Goal: Find specific page/section: Find specific page/section

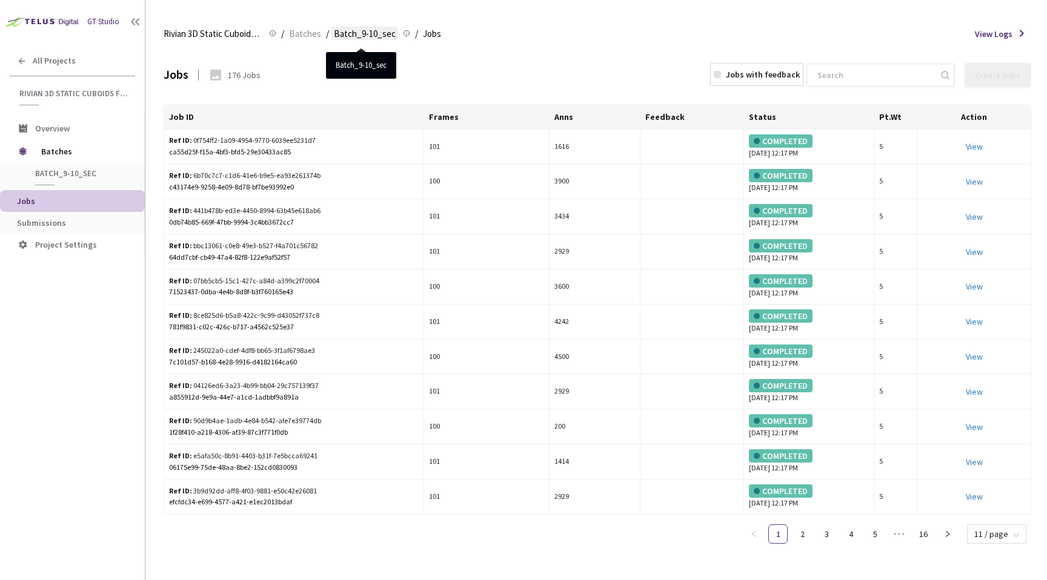
click at [367, 30] on span "Batch_9-10_sec" at bounding box center [365, 34] width 62 height 15
click at [241, 77] on div "176 Jobs" at bounding box center [244, 75] width 33 height 12
click at [293, 81] on div "Jobs 176 Jobs Jobs with feedback Create Jobs" at bounding box center [597, 74] width 867 height 53
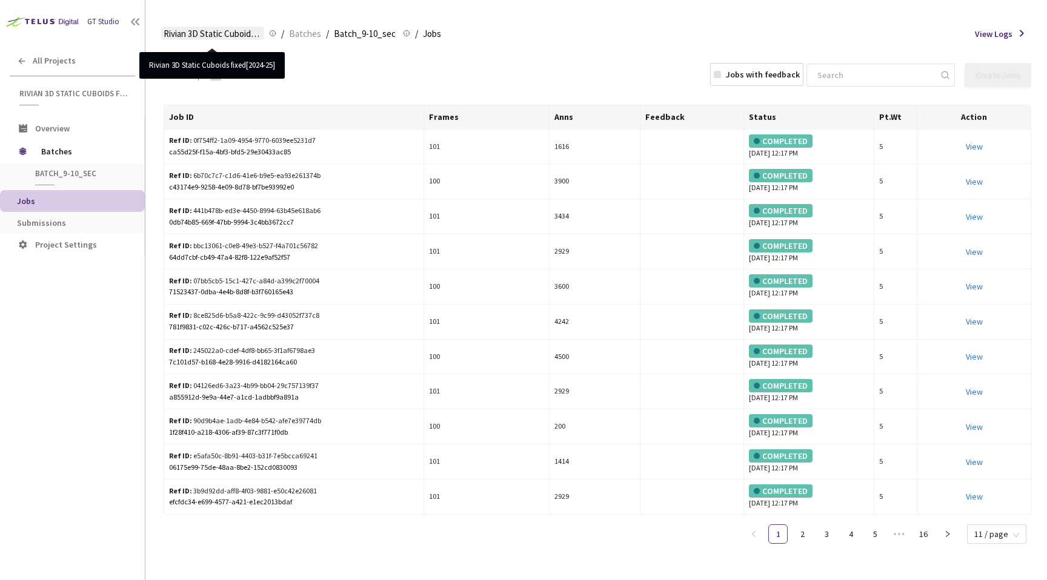
click at [239, 35] on span "Rivian 3D Static Cuboids fixed[2024-25]" at bounding box center [213, 34] width 98 height 15
click at [139, 21] on icon at bounding box center [135, 22] width 12 height 12
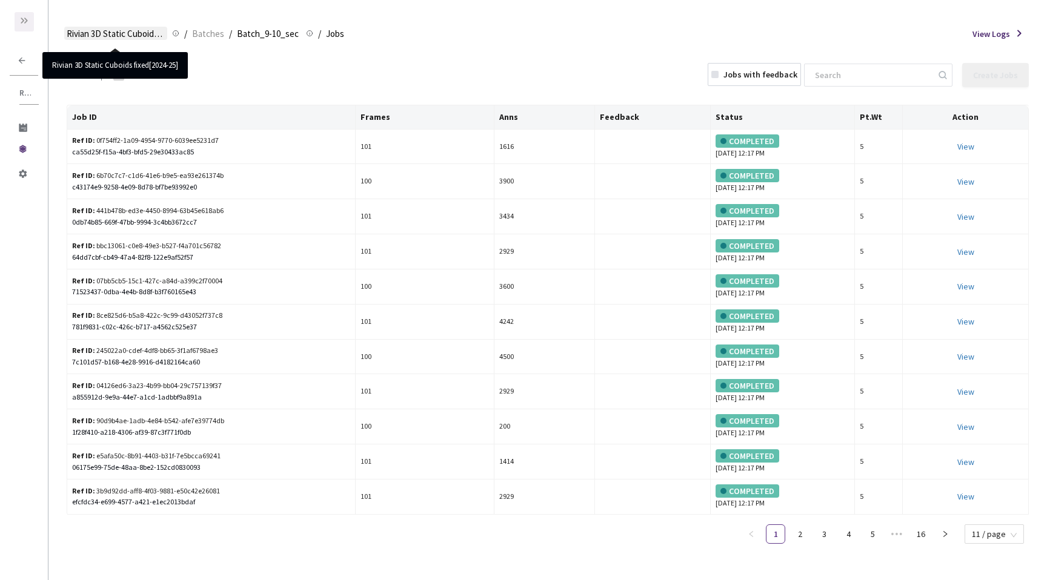
click at [119, 27] on span "Rivian 3D Static Cuboids fixed[2024-25]" at bounding box center [116, 34] width 98 height 15
click at [15, 13] on div at bounding box center [24, 21] width 19 height 19
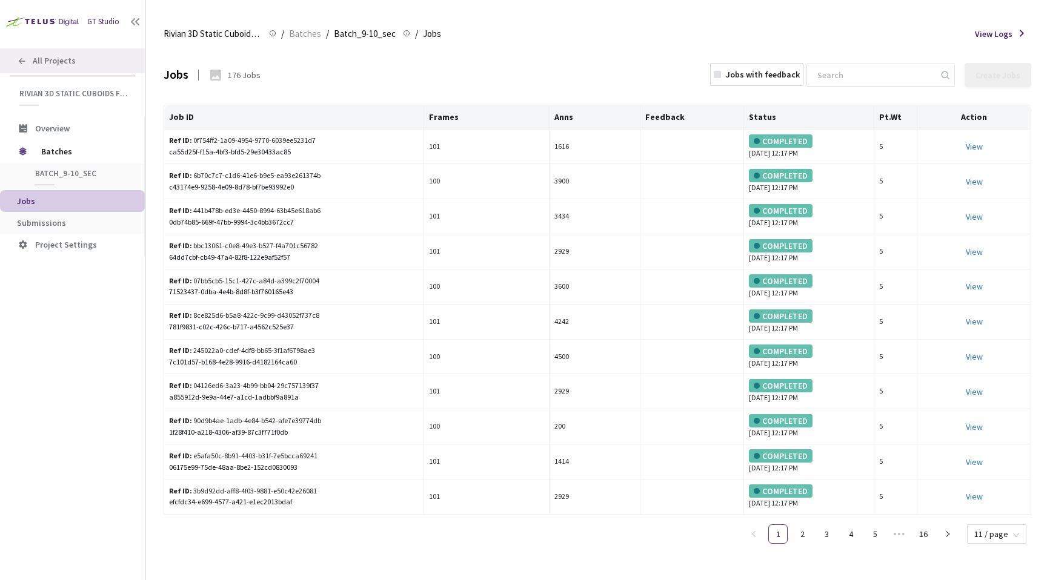
click at [45, 65] on span "All Projects" at bounding box center [54, 61] width 43 height 10
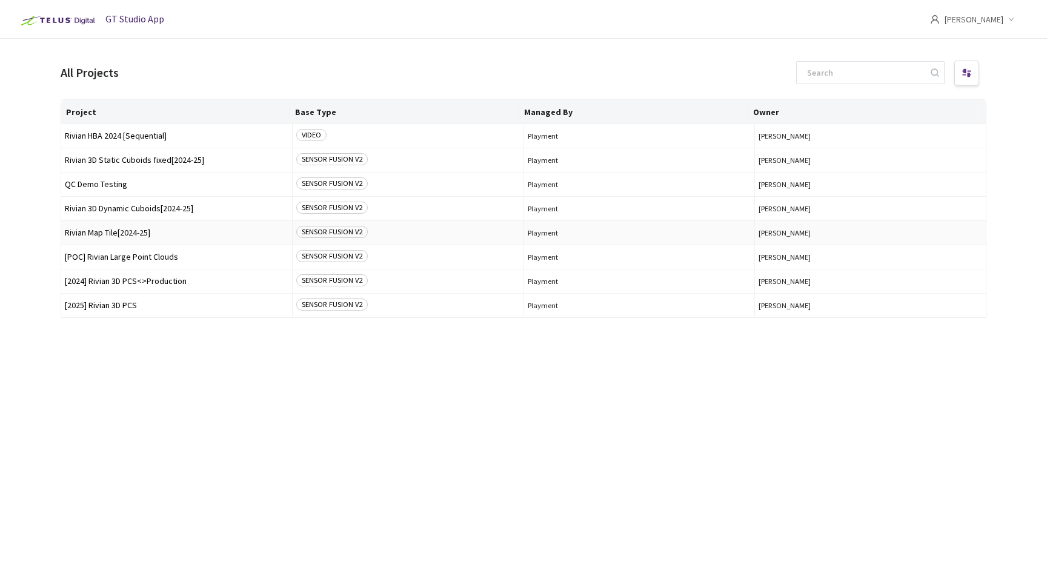
click at [132, 233] on span "Rivian Map Tile[2024-25]" at bounding box center [177, 232] width 224 height 9
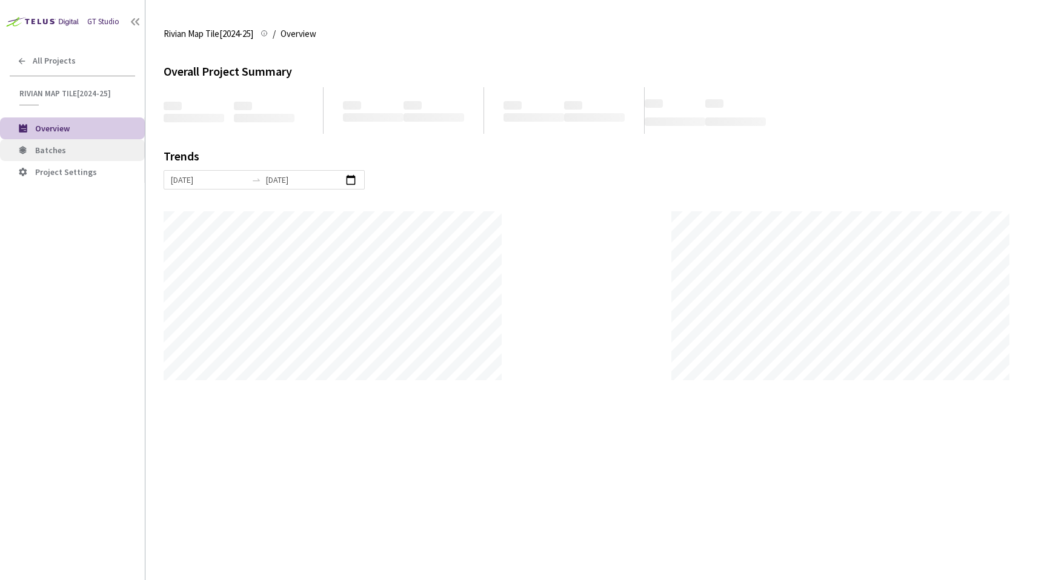
scroll to position [580, 1047]
click at [79, 151] on span "Batches" at bounding box center [85, 150] width 100 height 10
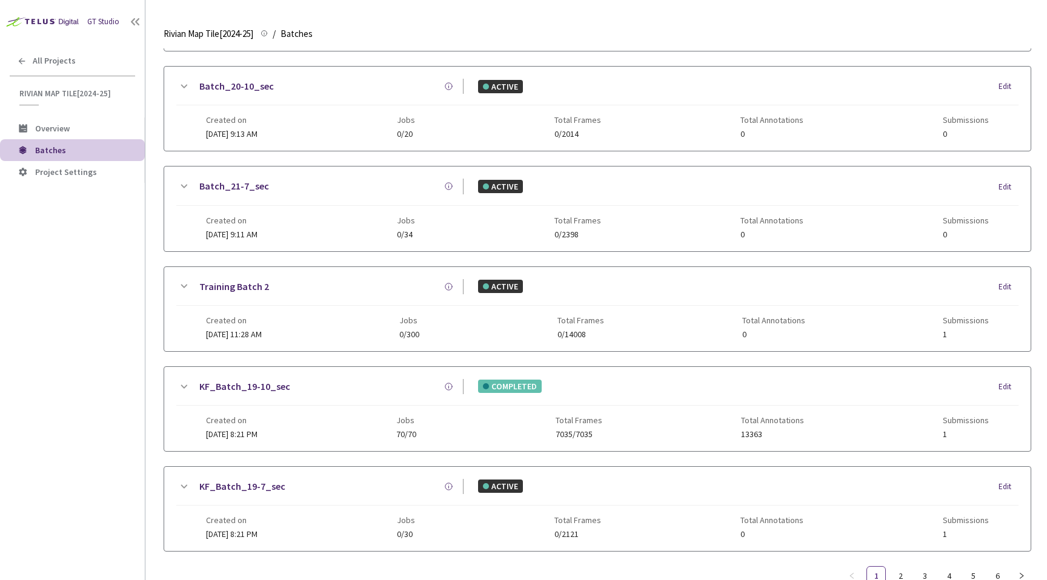
scroll to position [564, 0]
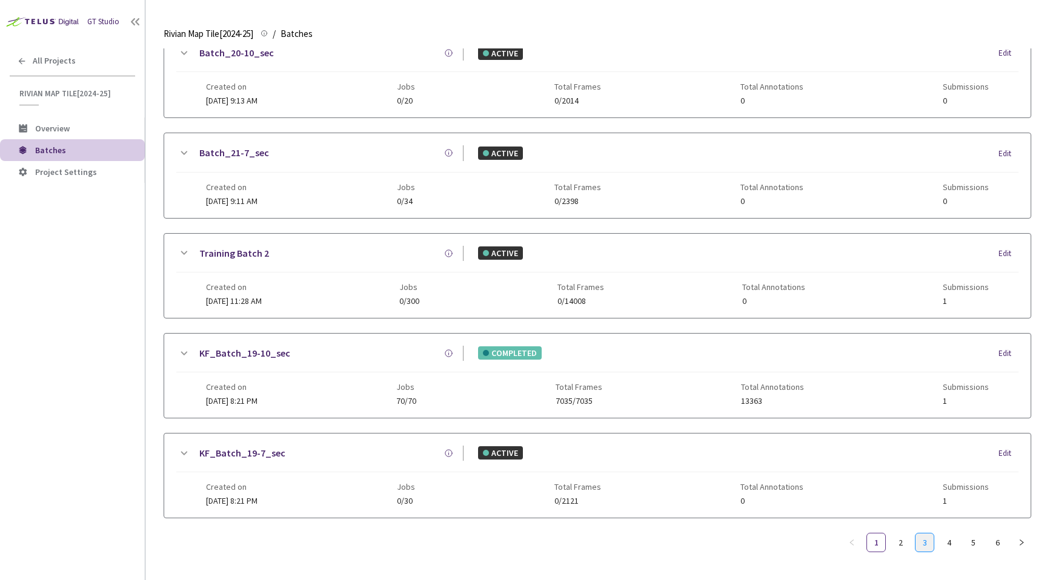
click at [929, 534] on link "3" at bounding box center [924, 543] width 18 height 18
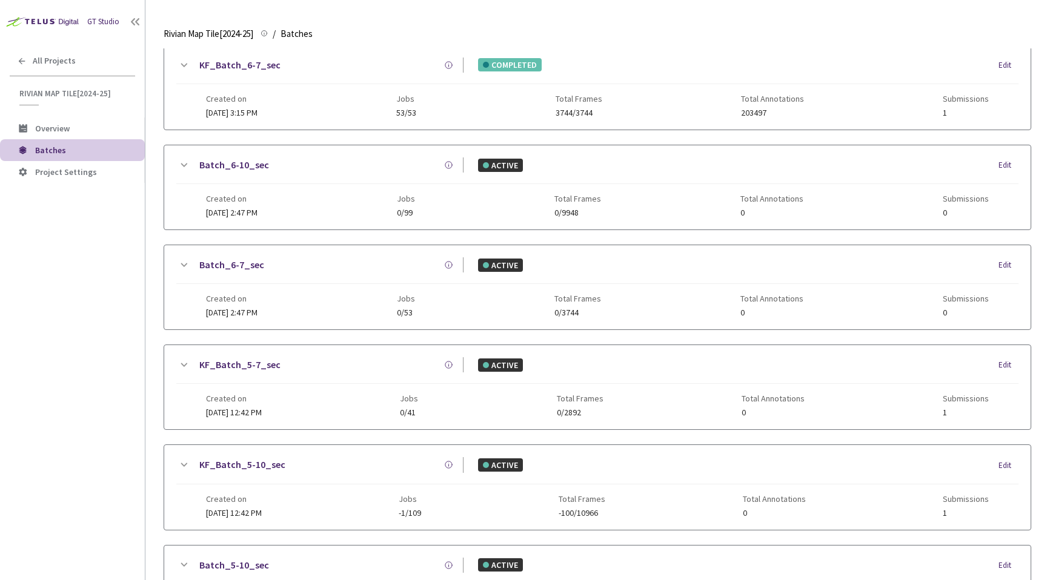
scroll to position [555, 0]
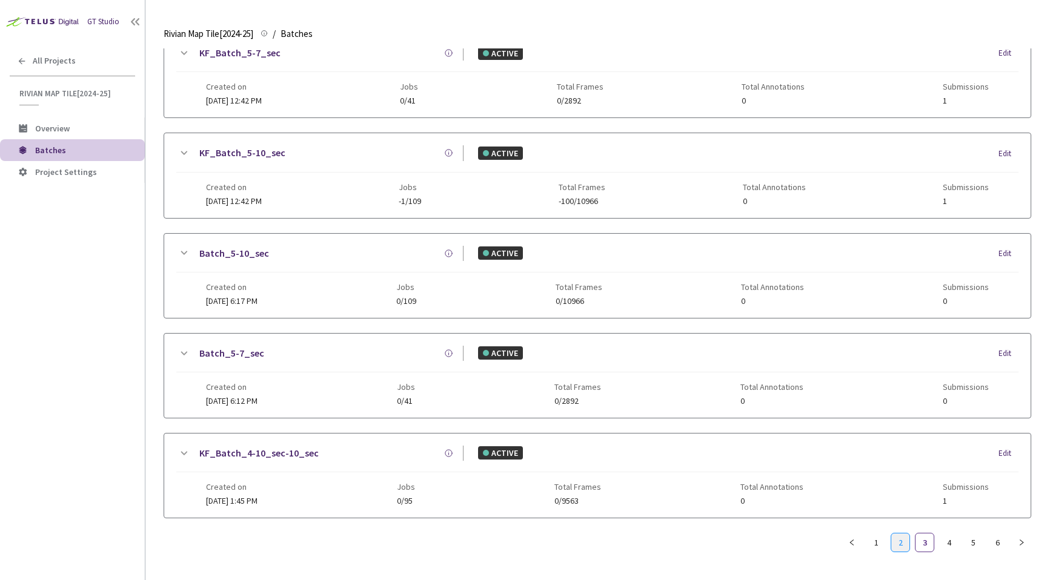
click at [894, 542] on link "2" at bounding box center [900, 543] width 18 height 18
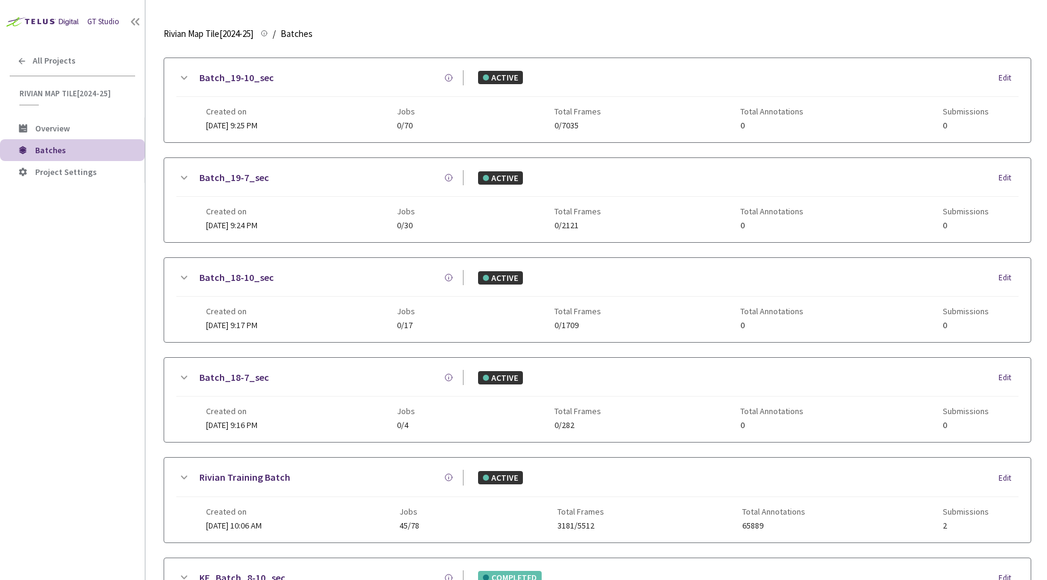
scroll to position [0, 0]
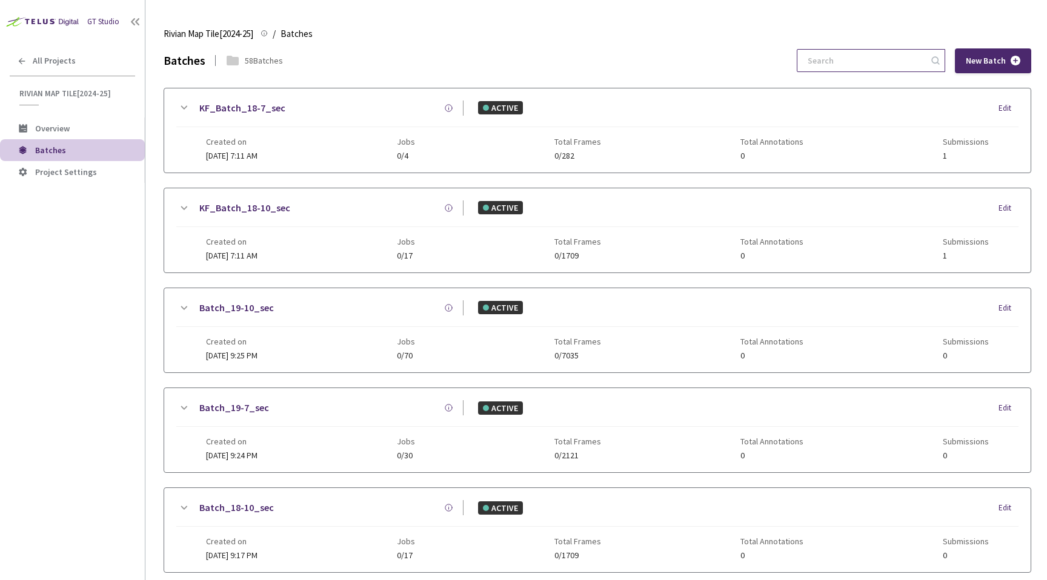
click at [838, 62] on input at bounding box center [864, 61] width 129 height 22
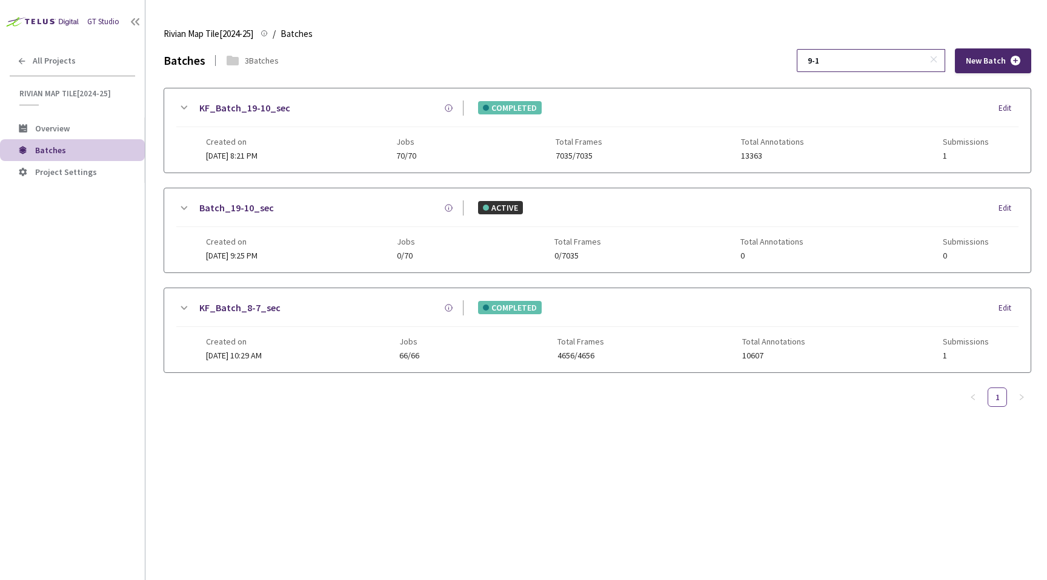
type input "9-10"
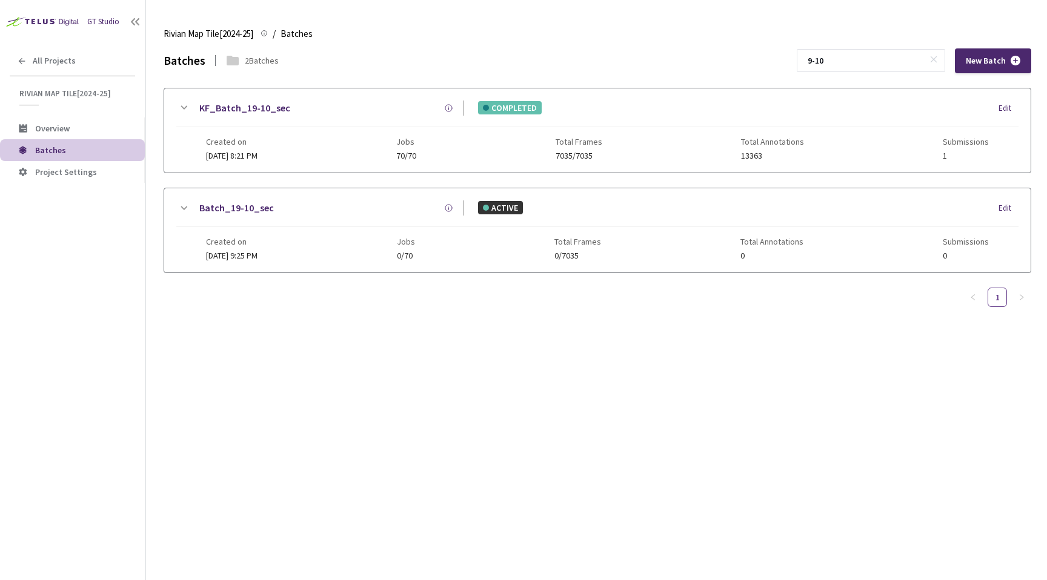
drag, startPoint x: 864, startPoint y: 59, endPoint x: 818, endPoint y: 59, distance: 46.6
click at [818, 59] on div "Batches 2 Batches 9-10 New Batch" at bounding box center [597, 60] width 867 height 25
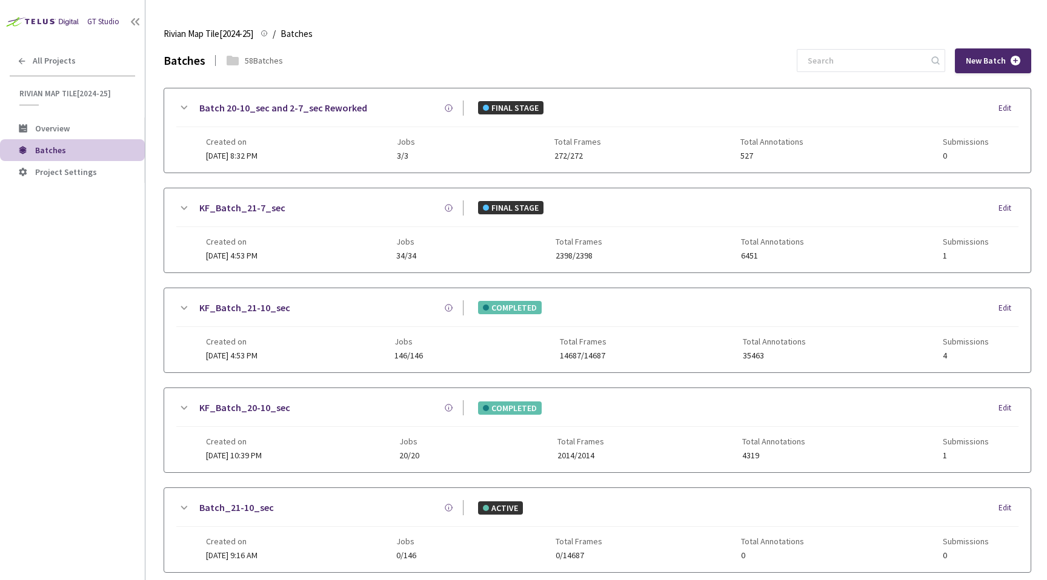
click at [25, 314] on div "GT Studio All Projects Rivian Map Tile[2024-25] Rivian Map Tile[2024-25] Overvi…" at bounding box center [72, 273] width 145 height 546
click at [80, 166] on li "Project Settings" at bounding box center [72, 172] width 145 height 22
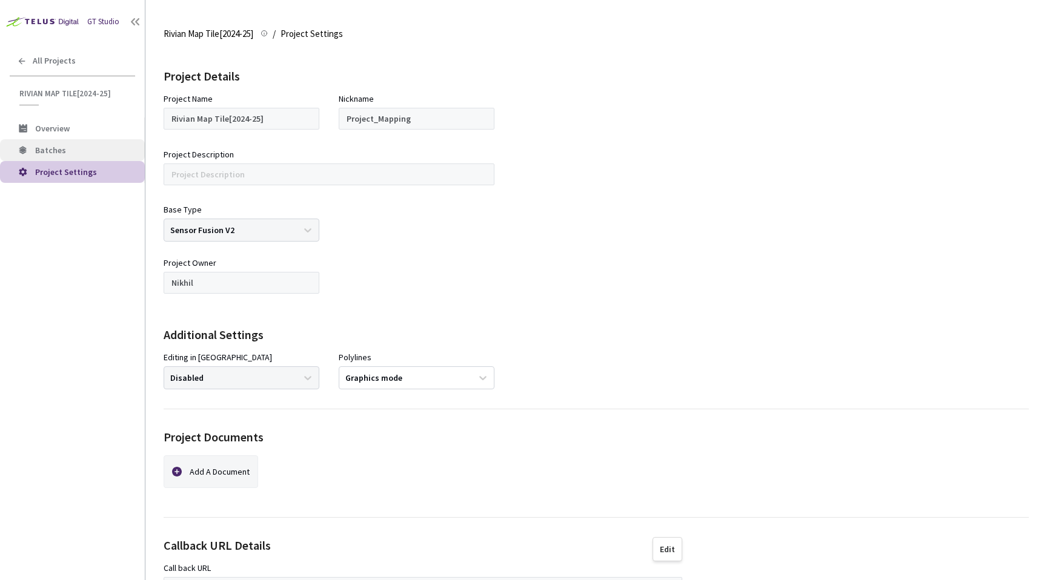
click at [81, 144] on li "Batches" at bounding box center [72, 150] width 145 height 22
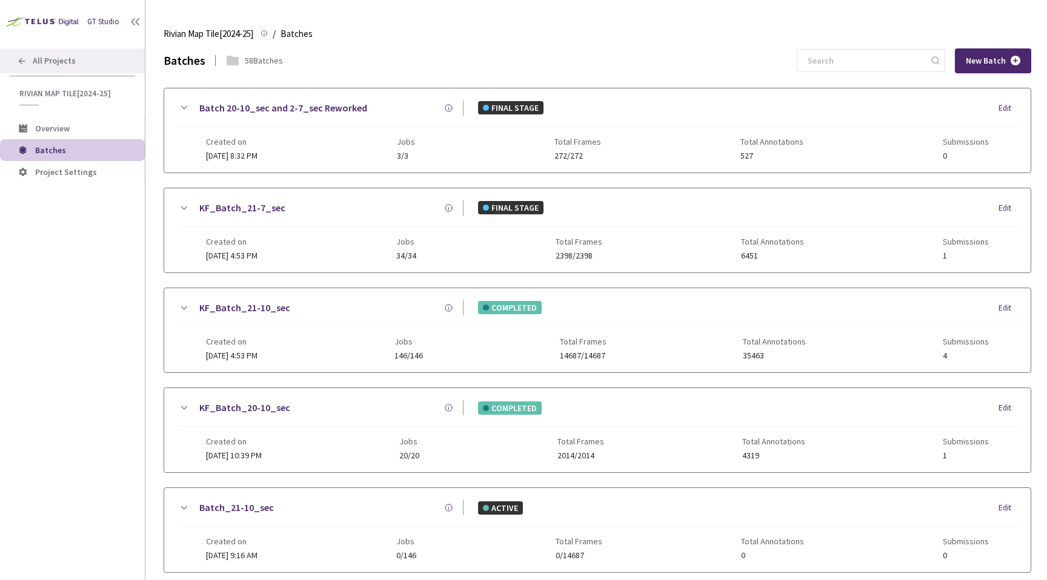
click at [19, 56] on icon at bounding box center [22, 61] width 10 height 10
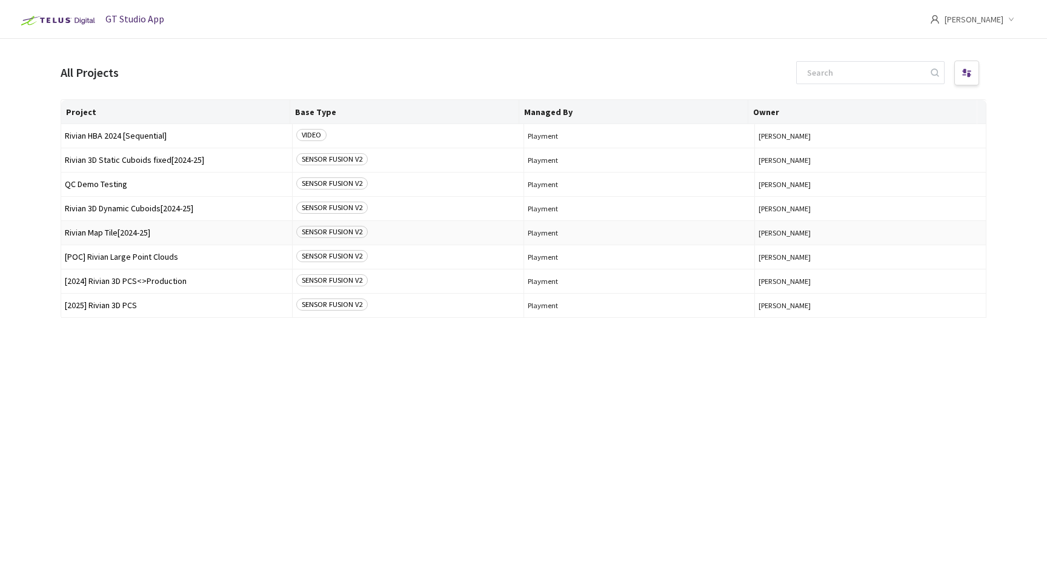
click at [134, 231] on span "Rivian Map Tile[2024-25]" at bounding box center [177, 232] width 224 height 9
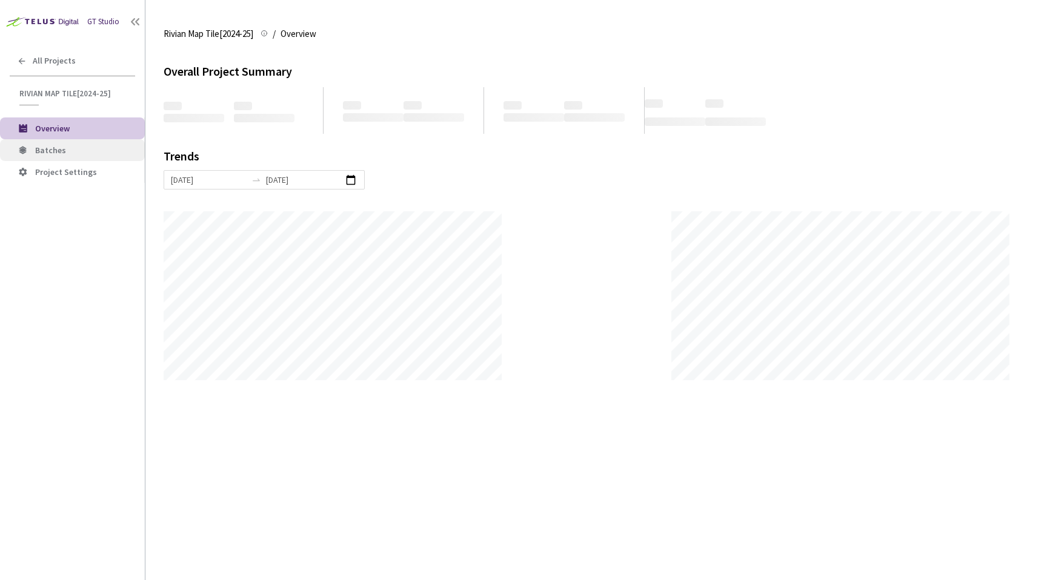
scroll to position [580, 1047]
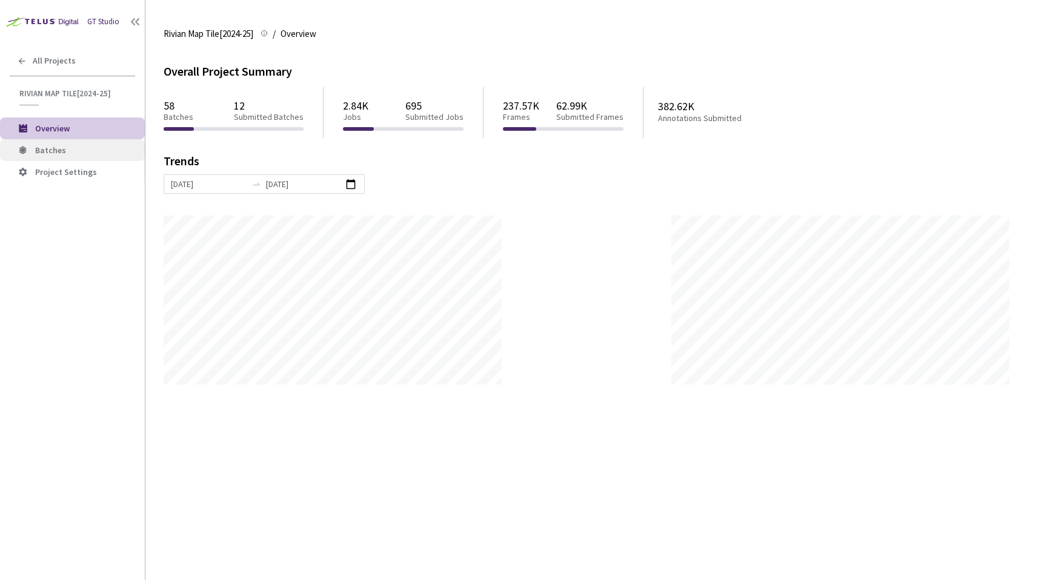
click at [45, 150] on span "Batches" at bounding box center [50, 150] width 31 height 11
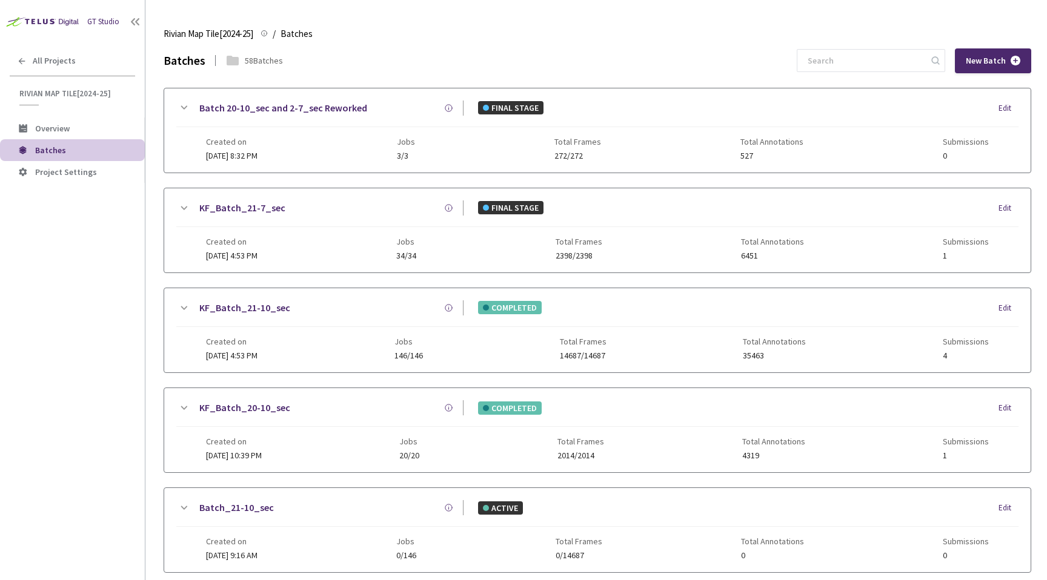
click at [266, 59] on div "58 Batches" at bounding box center [264, 61] width 38 height 12
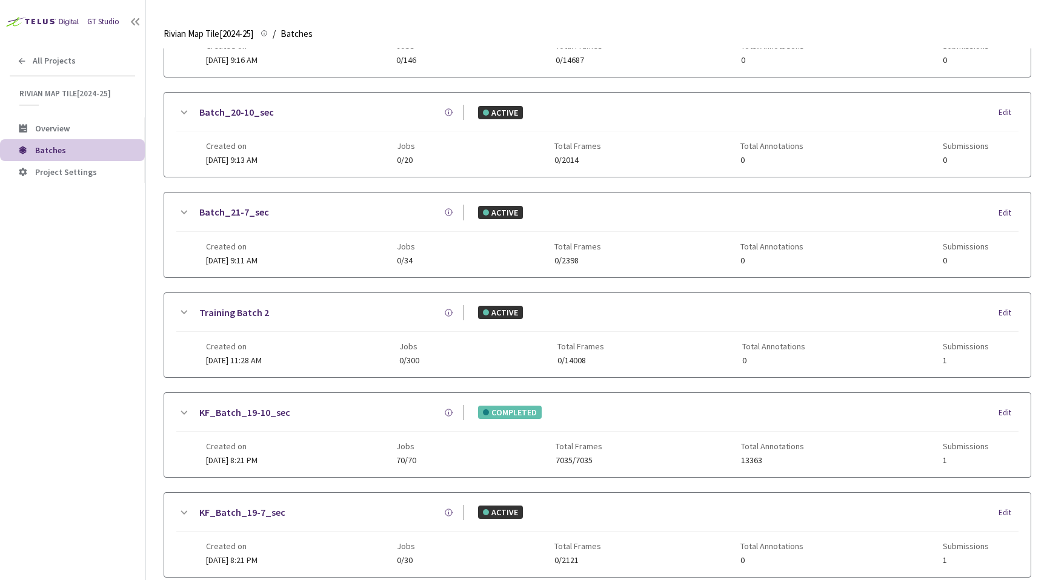
scroll to position [555, 0]
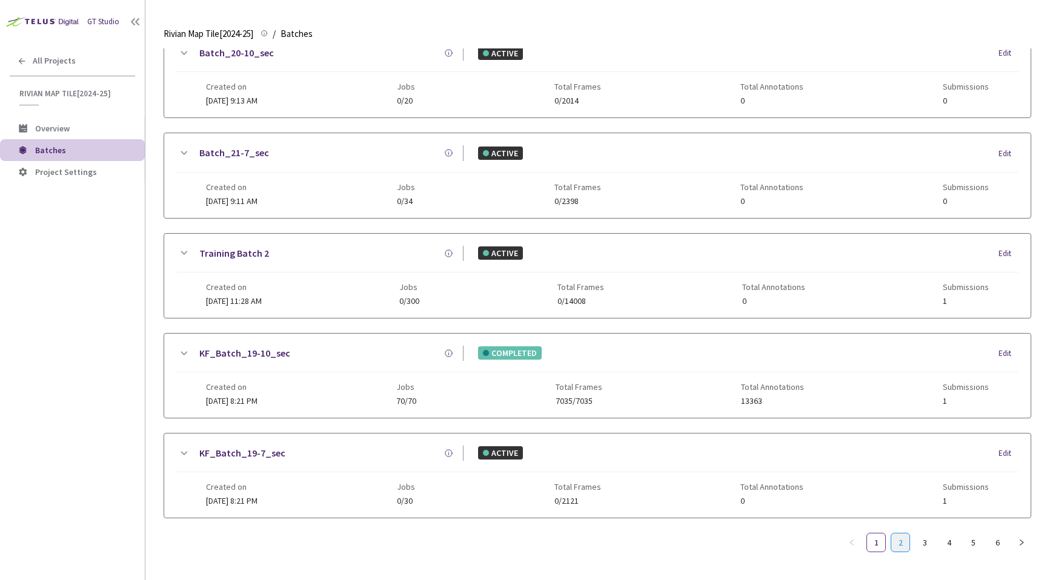
click at [903, 546] on link "2" at bounding box center [900, 543] width 18 height 18
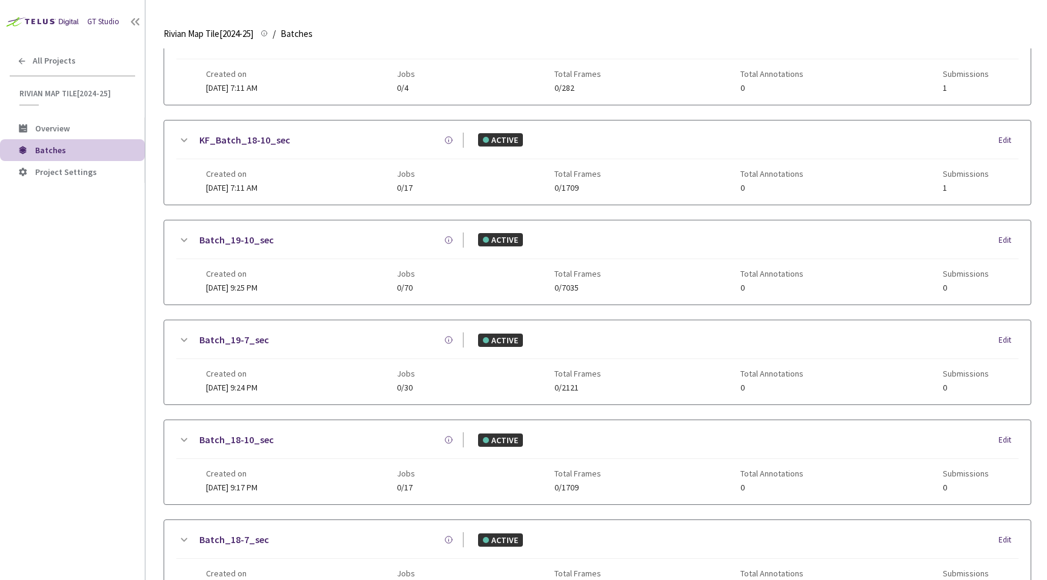
scroll to position [0, 0]
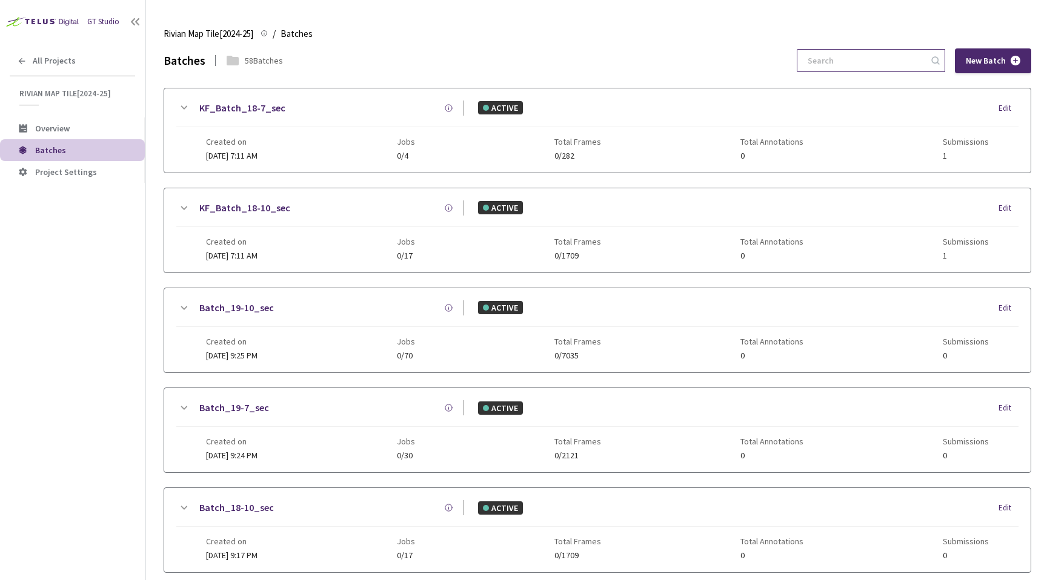
click at [917, 53] on input at bounding box center [864, 61] width 129 height 22
type input "9"
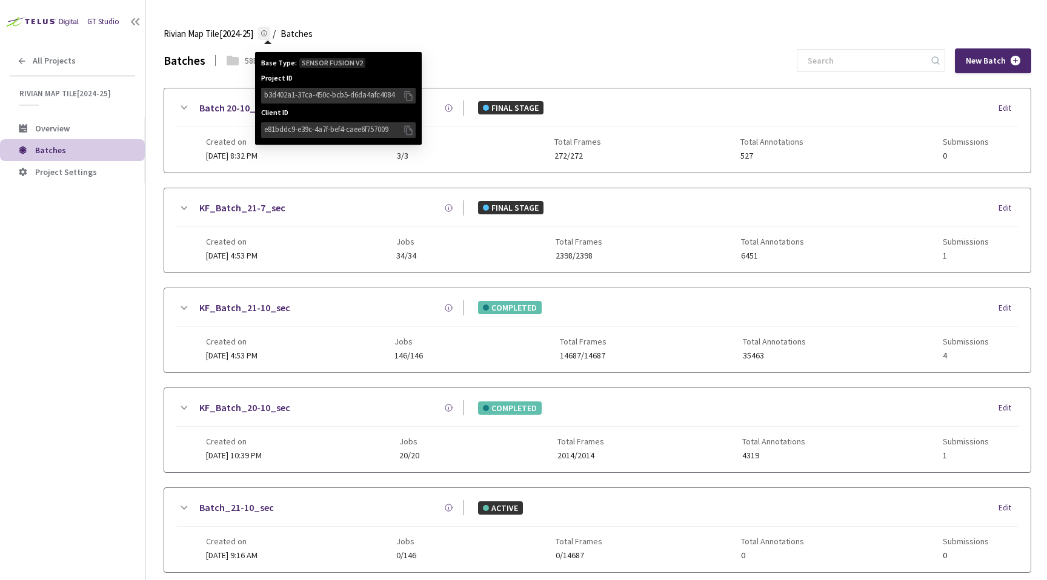
click at [270, 35] on link "Base Type: SENSOR FUSION V2 Project ID b3d402a1-37ca-450c-bcb5-d6da4afc4084 Cli…" at bounding box center [264, 33] width 12 height 13
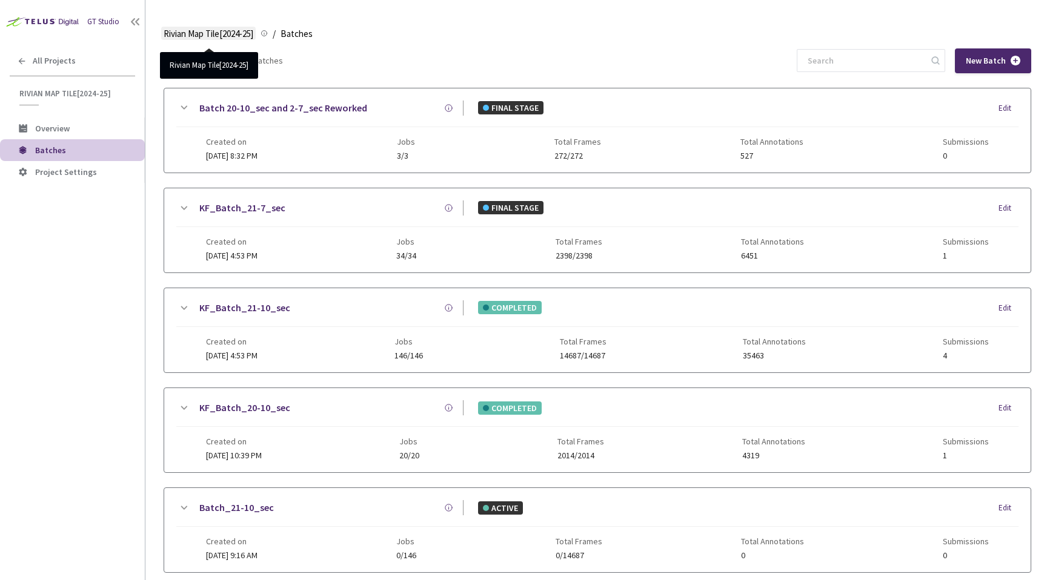
click at [233, 36] on span "Rivian Map Tile[2024-25]" at bounding box center [209, 34] width 90 height 15
click at [293, 31] on span "Batches" at bounding box center [296, 34] width 32 height 15
click at [448, 105] on icon at bounding box center [448, 108] width 9 height 9
click at [88, 227] on div "GT Studio All Projects Rivian Map Tile[2024-25] Rivian Map Tile[2024-25] Overvi…" at bounding box center [72, 273] width 145 height 546
click at [82, 173] on span "Project Settings" at bounding box center [66, 172] width 62 height 11
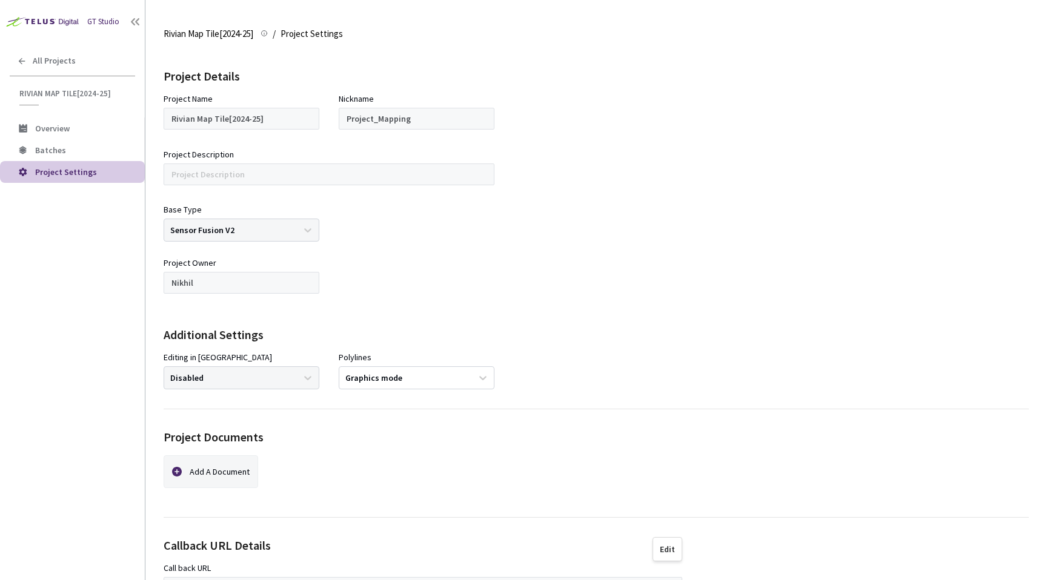
click at [218, 231] on div "Base Type Sensor Fusion V2" at bounding box center [242, 223] width 156 height 38
click at [376, 379] on div "Graphics mode" at bounding box center [373, 378] width 57 height 12
click at [416, 327] on div "Additional Settings" at bounding box center [596, 336] width 865 height 18
